Goal: Task Accomplishment & Management: Manage account settings

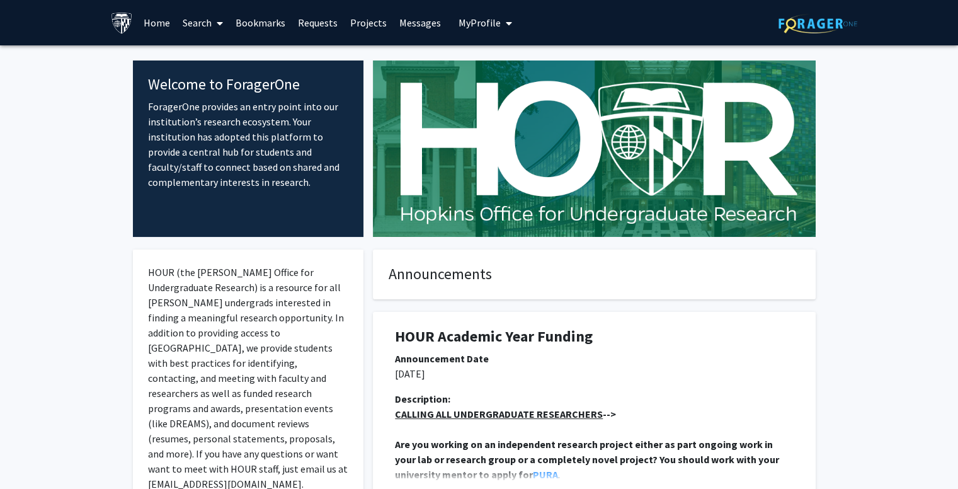
click at [483, 21] on span "My Profile" at bounding box center [480, 22] width 42 height 13
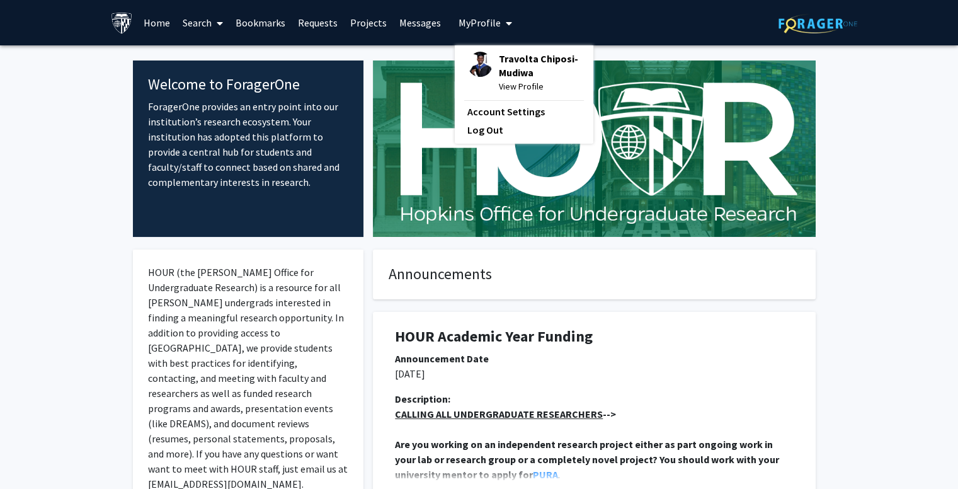
click at [491, 57] on div "Travolta Chiposi-Mudiwa View Profile" at bounding box center [523, 73] width 113 height 42
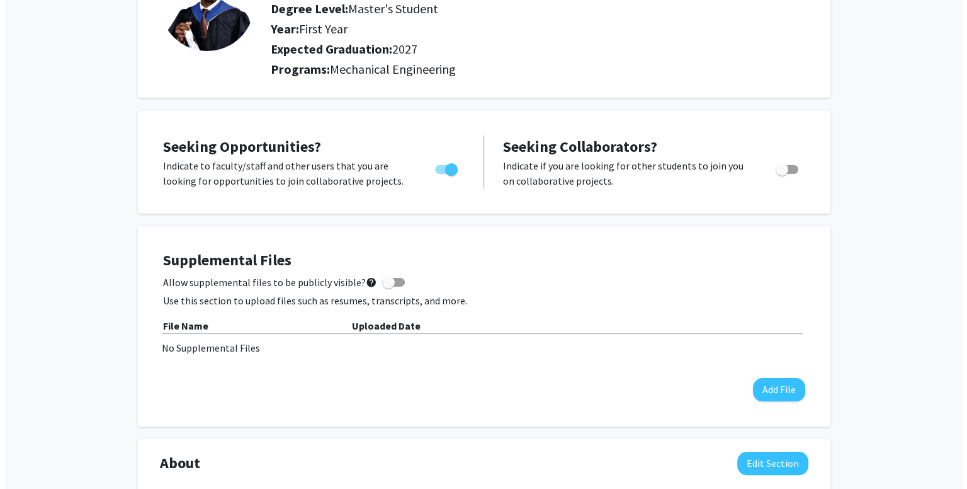
scroll to position [278, 0]
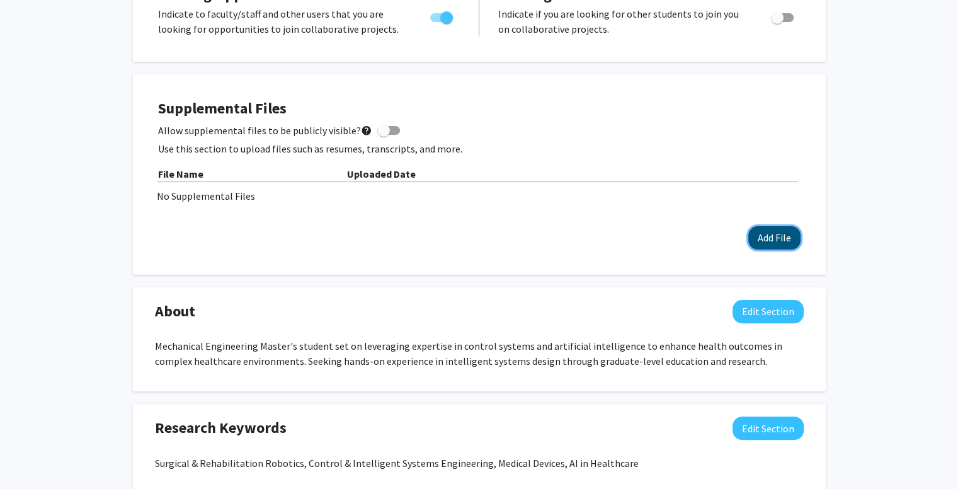
click at [778, 234] on button "Add File" at bounding box center [774, 237] width 52 height 23
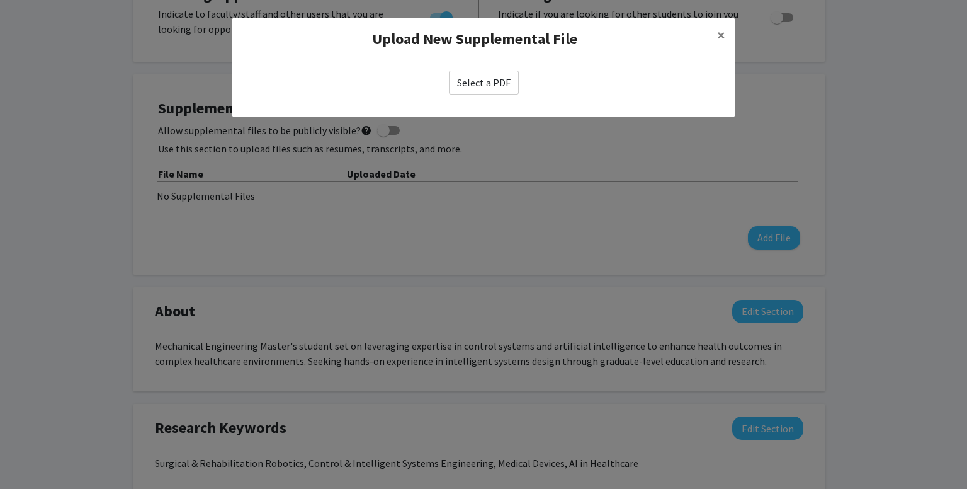
click at [492, 89] on label "Select a PDF" at bounding box center [484, 83] width 70 height 24
click at [0, 0] on input "Select a PDF" at bounding box center [0, 0] width 0 height 0
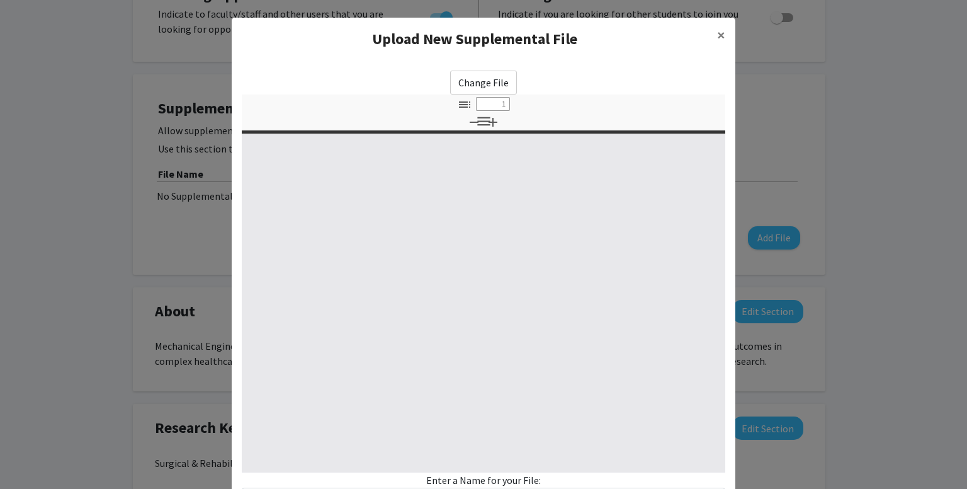
select select "custom"
type input "0"
select select "custom"
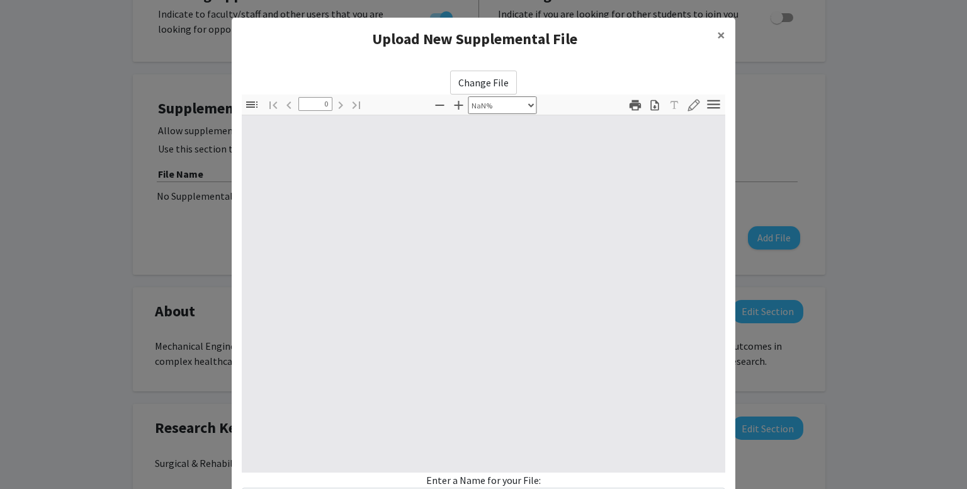
type input "1"
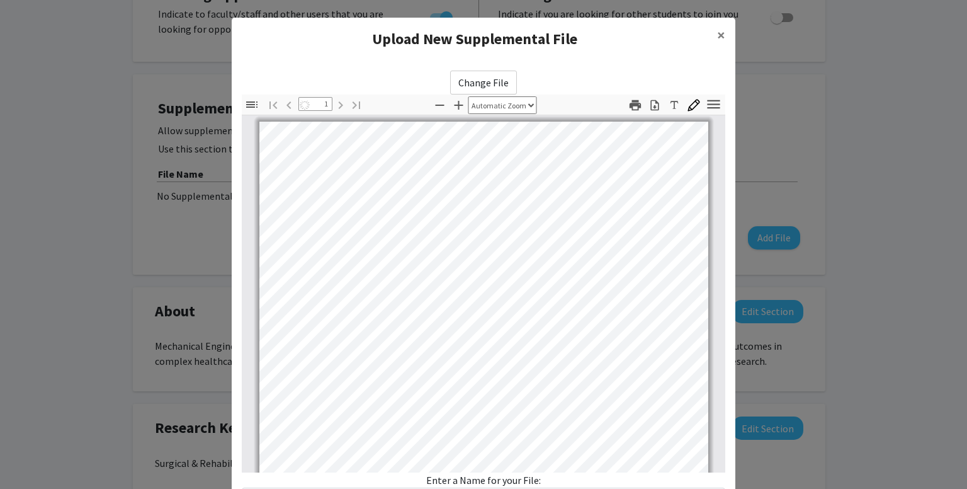
scroll to position [1, 0]
select select "custom"
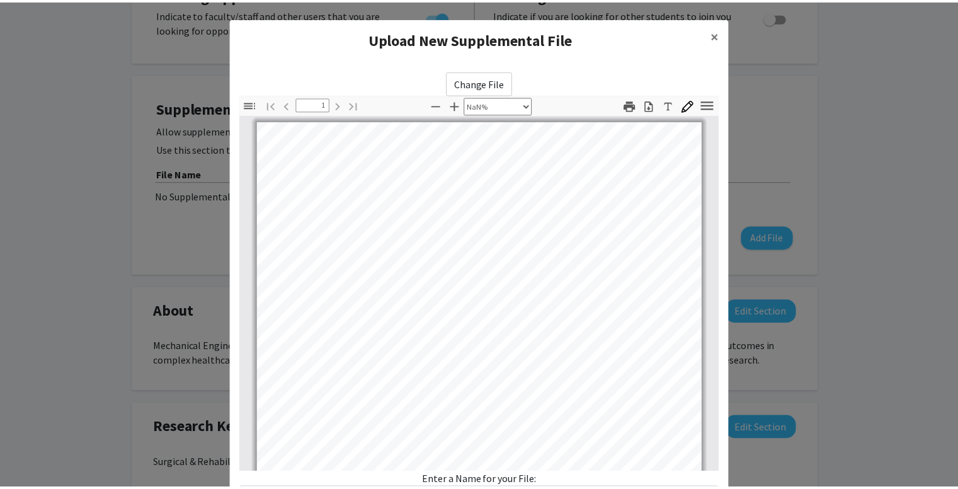
scroll to position [0, 0]
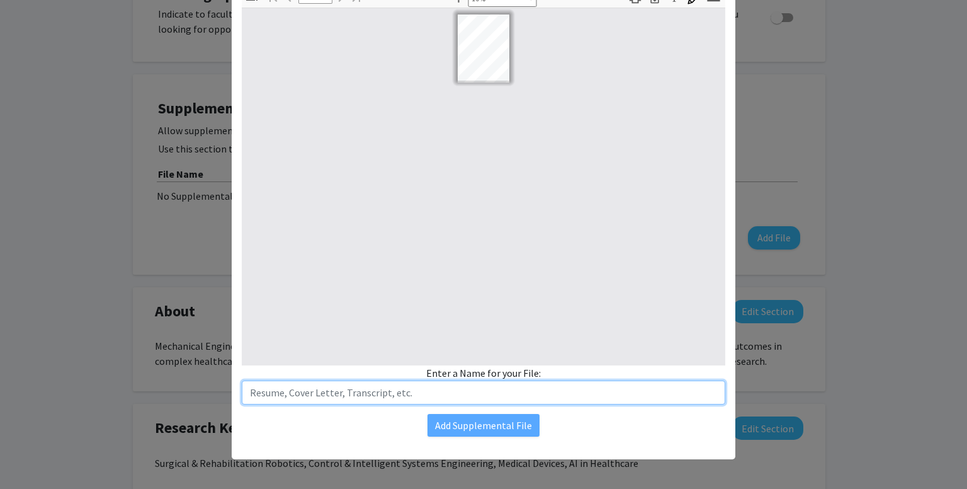
click at [425, 391] on input "text" at bounding box center [484, 392] width 484 height 24
drag, startPoint x: 300, startPoint y: 391, endPoint x: 234, endPoint y: 384, distance: 66.5
click at [234, 384] on div "Change File Thumbnails Document Outline Attachments Layers Current Outline Item…" at bounding box center [484, 199] width 504 height 493
click at [476, 394] on input "TRAVOLTA CHIPOSI-MUDIWA_MSE MECHANICAL ENG" at bounding box center [484, 392] width 484 height 24
paste input "RESUME FOR"
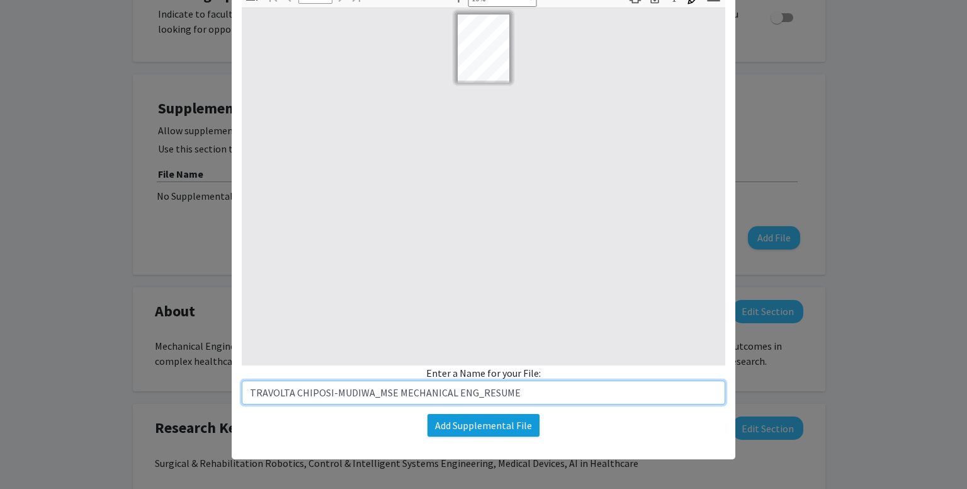
type input "TRAVOLTA CHIPOSI-MUDIWA_MSE MECHANICAL ENG_RESUME"
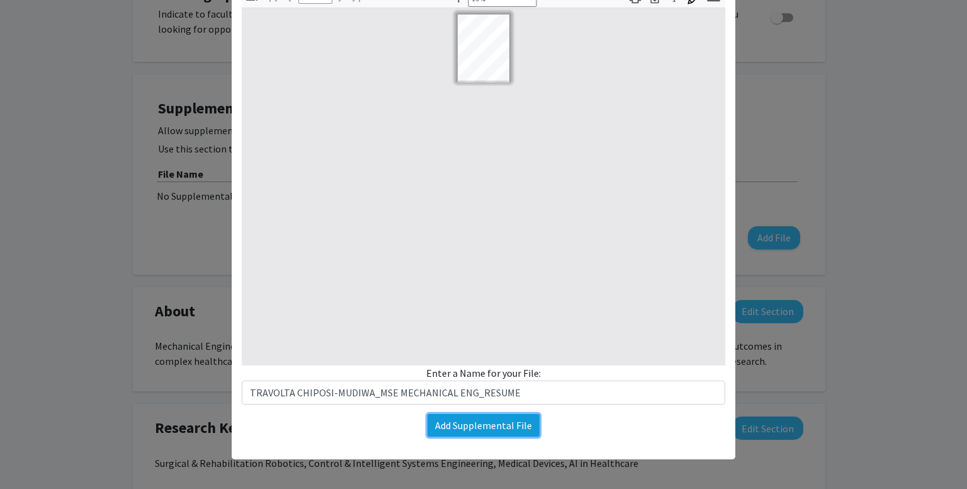
click at [487, 421] on button "Add Supplemental File" at bounding box center [484, 425] width 112 height 23
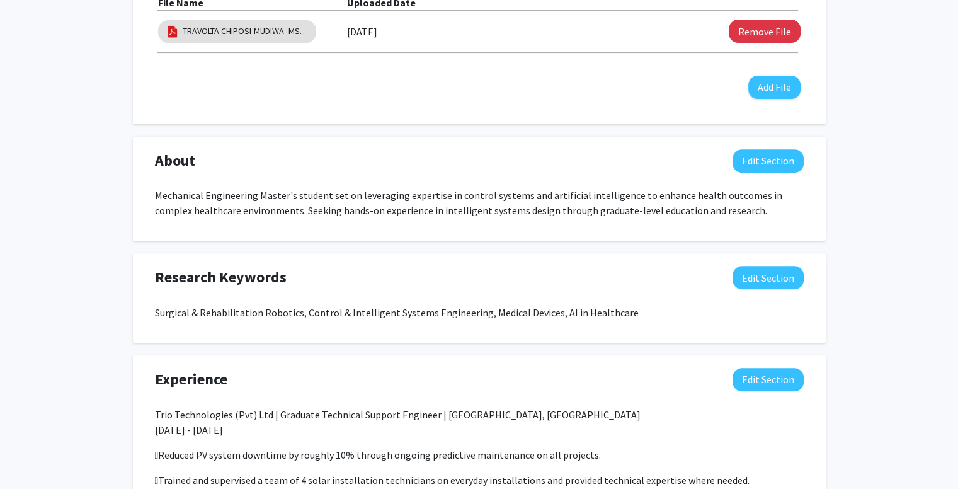
scroll to position [483, 0]
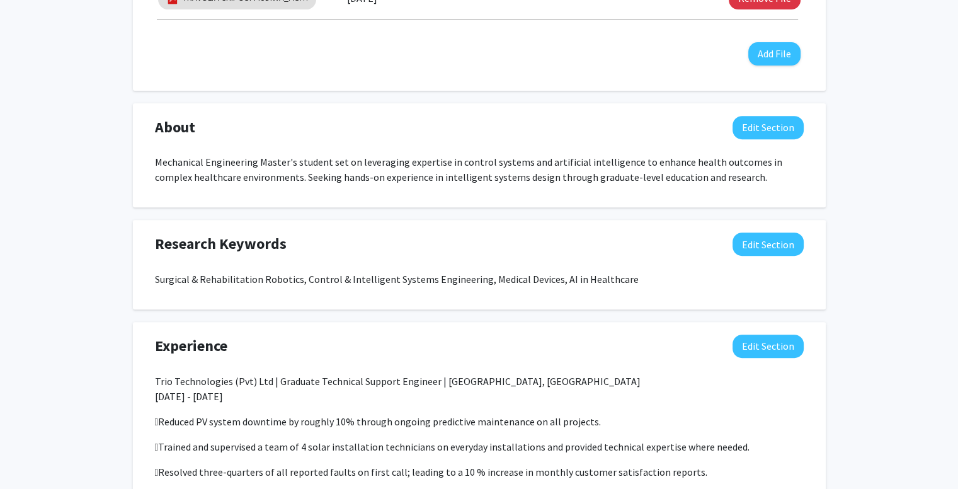
click at [723, 177] on p "Mechanical Engineering Master's student set on leveraging expertise in control …" at bounding box center [479, 169] width 649 height 30
click at [700, 179] on p "Mechanical Engineering Master's student set on leveraging expertise in control …" at bounding box center [479, 169] width 649 height 30
click at [753, 127] on button "Edit Section" at bounding box center [768, 127] width 71 height 23
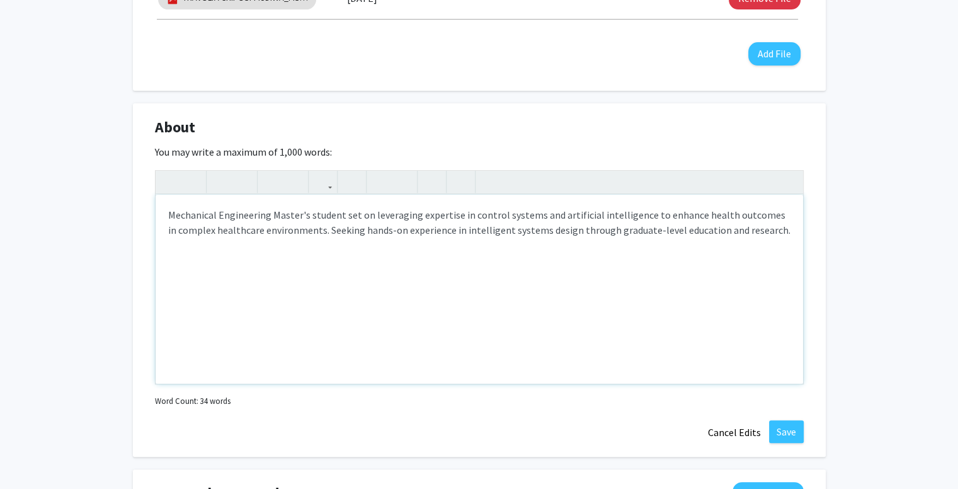
click at [455, 272] on div "Mechanical Engineering Master's student set on leveraging expertise in control …" at bounding box center [479, 289] width 647 height 189
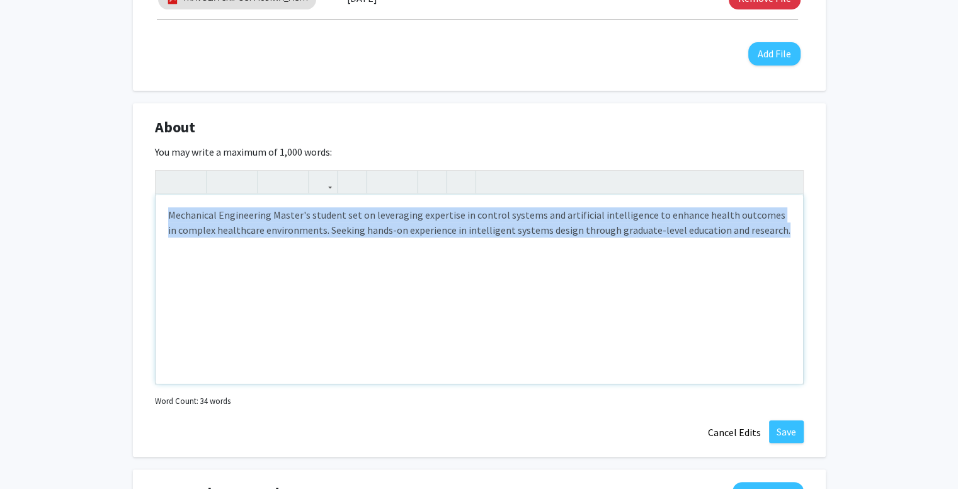
paste div "Note to users with screen readers: Please deactivate our accessibility plugin f…"
type textarea "<p>RESUME FOR</p>"
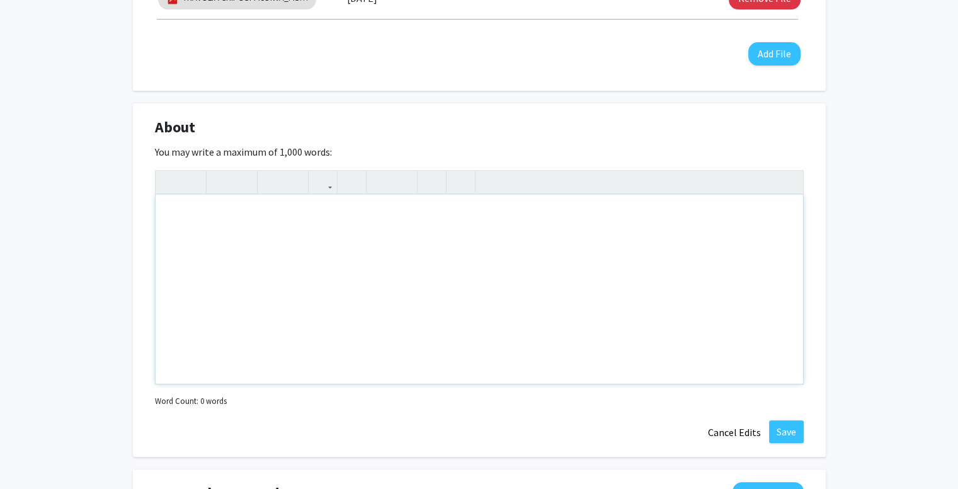
type textarea "<p>Mechanical Engineering master’s student set on leveraging control systems an…"
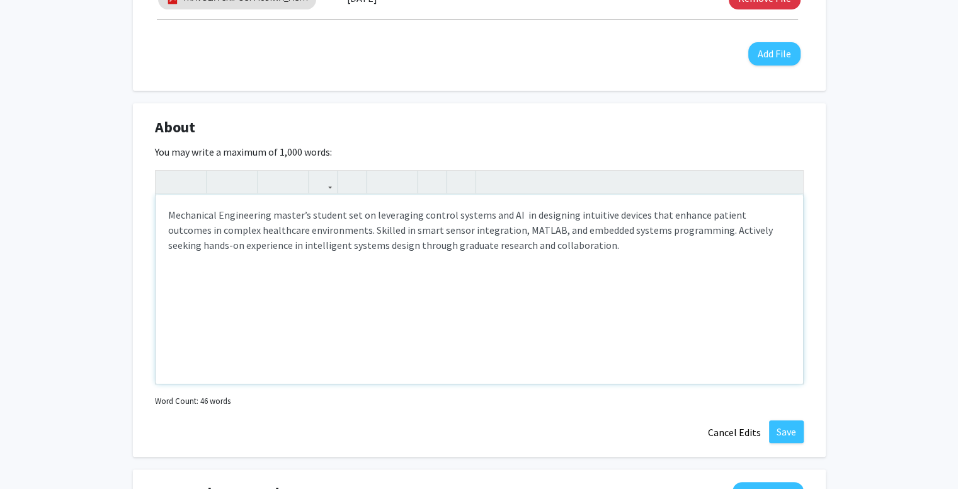
click at [0, 0] on span "Ignore" at bounding box center [0, 0] width 0 height 0
click at [0, 0] on span at bounding box center [0, 0] width 0 height 0
click at [788, 430] on button "Save" at bounding box center [786, 431] width 35 height 23
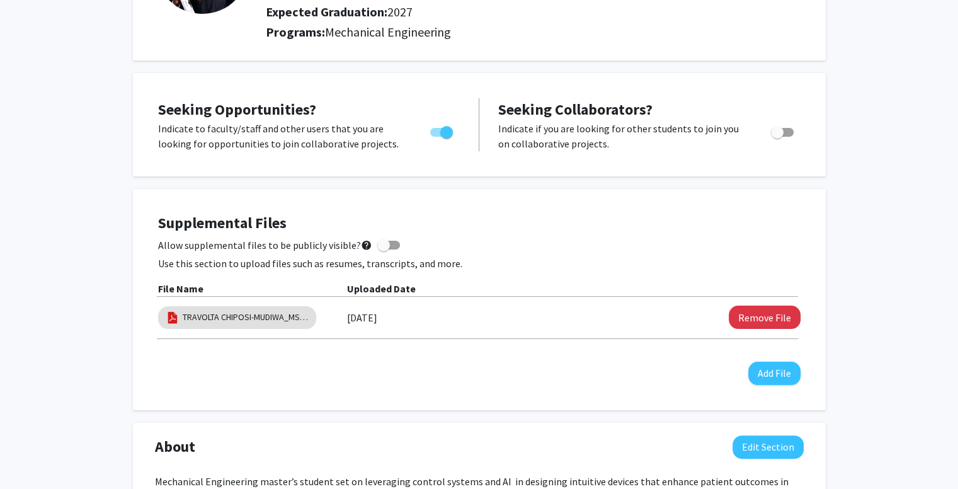
scroll to position [154, 0]
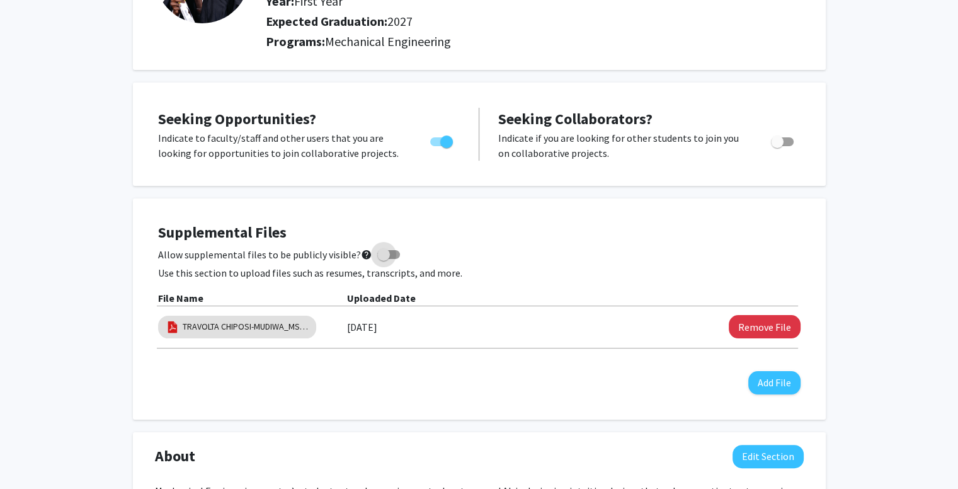
click at [386, 253] on span at bounding box center [388, 254] width 23 height 9
click at [384, 259] on input "Allow supplemental files to be publicly visible? help" at bounding box center [383, 259] width 1 height 1
checkbox input "true"
click at [582, 240] on h4 "Supplemental Files" at bounding box center [479, 233] width 642 height 18
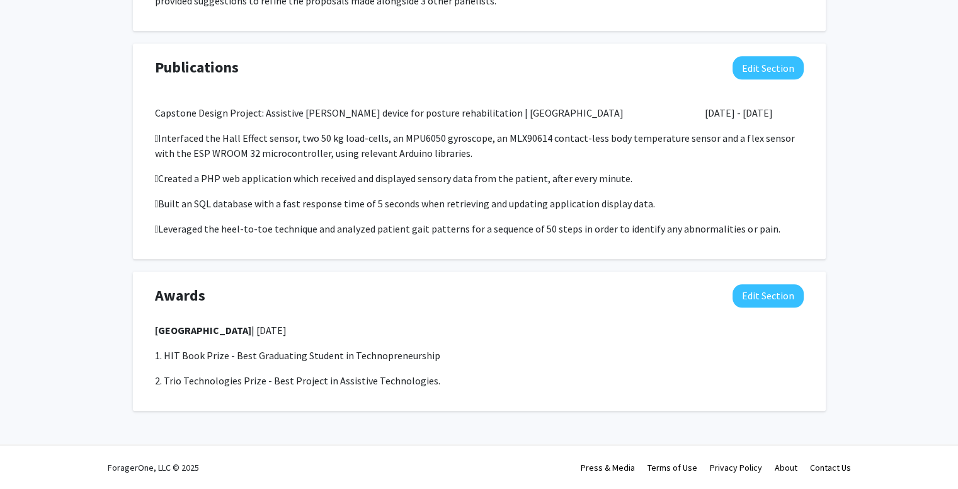
scroll to position [0, 0]
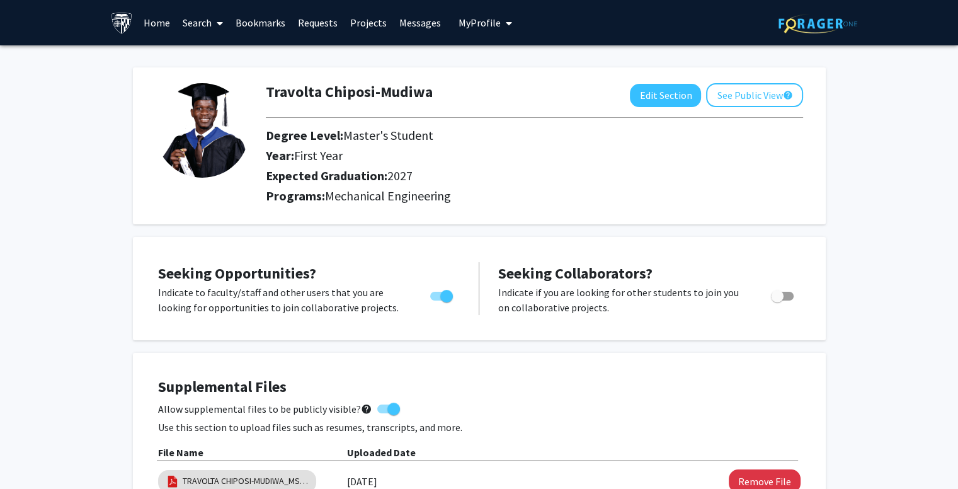
click at [156, 24] on link "Home" at bounding box center [156, 23] width 39 height 44
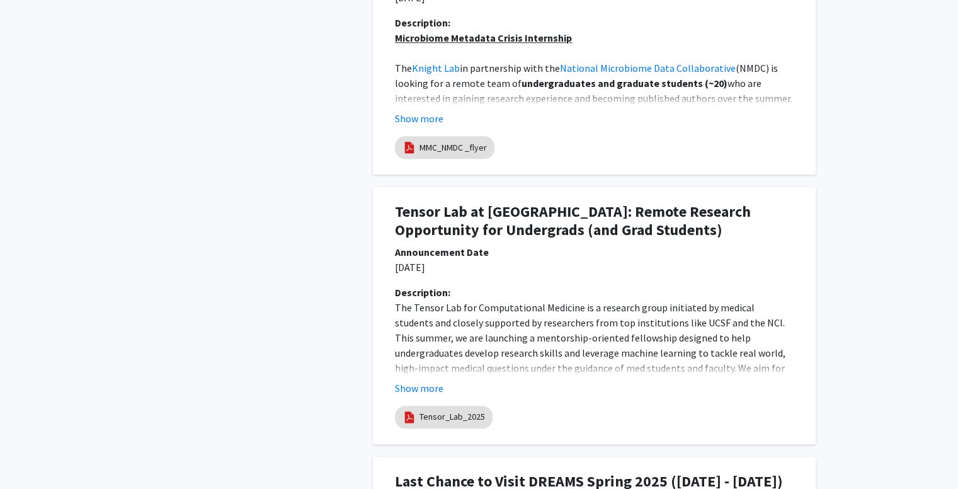
scroll to position [1059, 0]
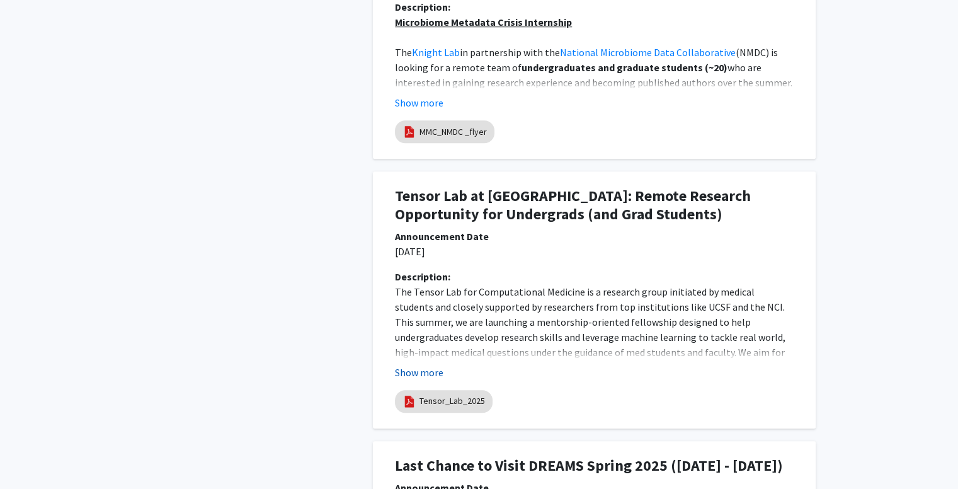
click at [432, 372] on button "Show more" at bounding box center [419, 372] width 48 height 15
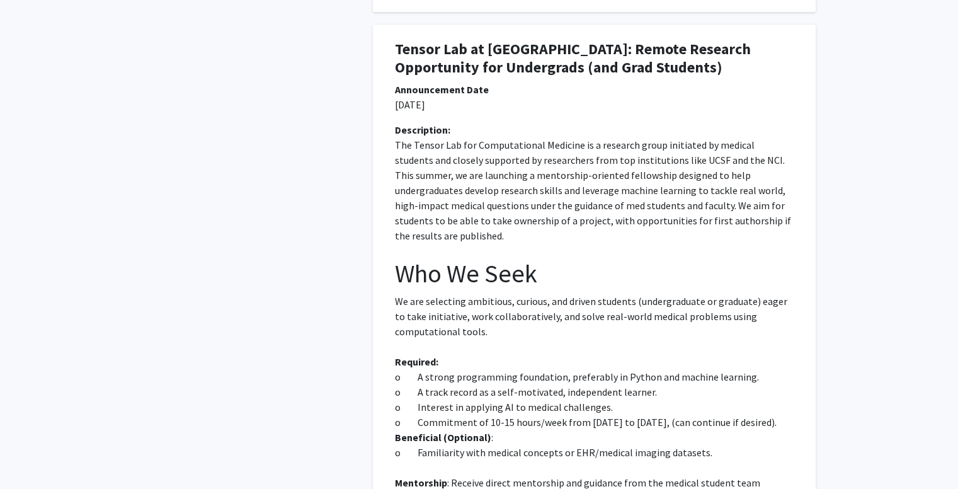
scroll to position [0, 0]
